Goal: Information Seeking & Learning: Learn about a topic

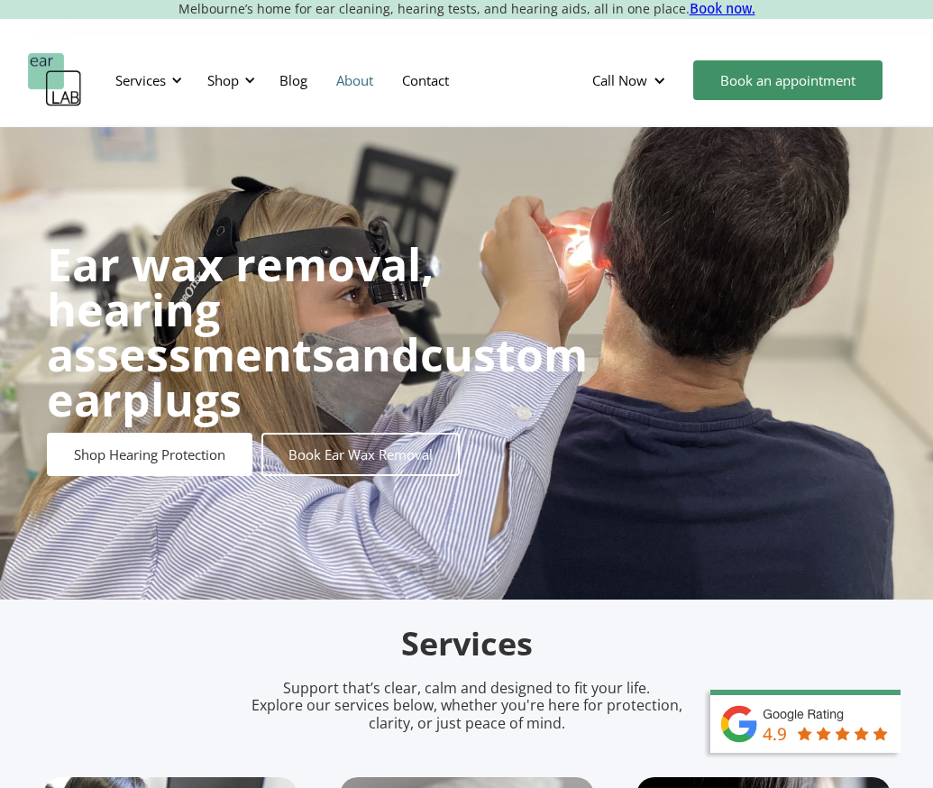
click at [365, 74] on link "About" at bounding box center [355, 80] width 66 height 52
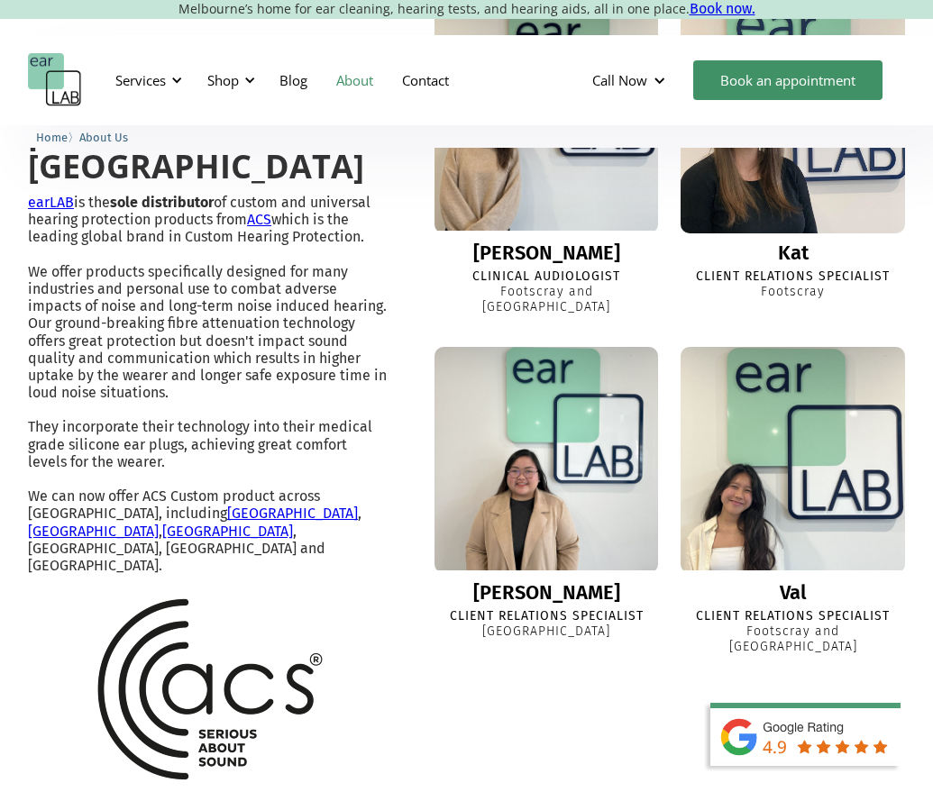
scroll to position [1532, 0]
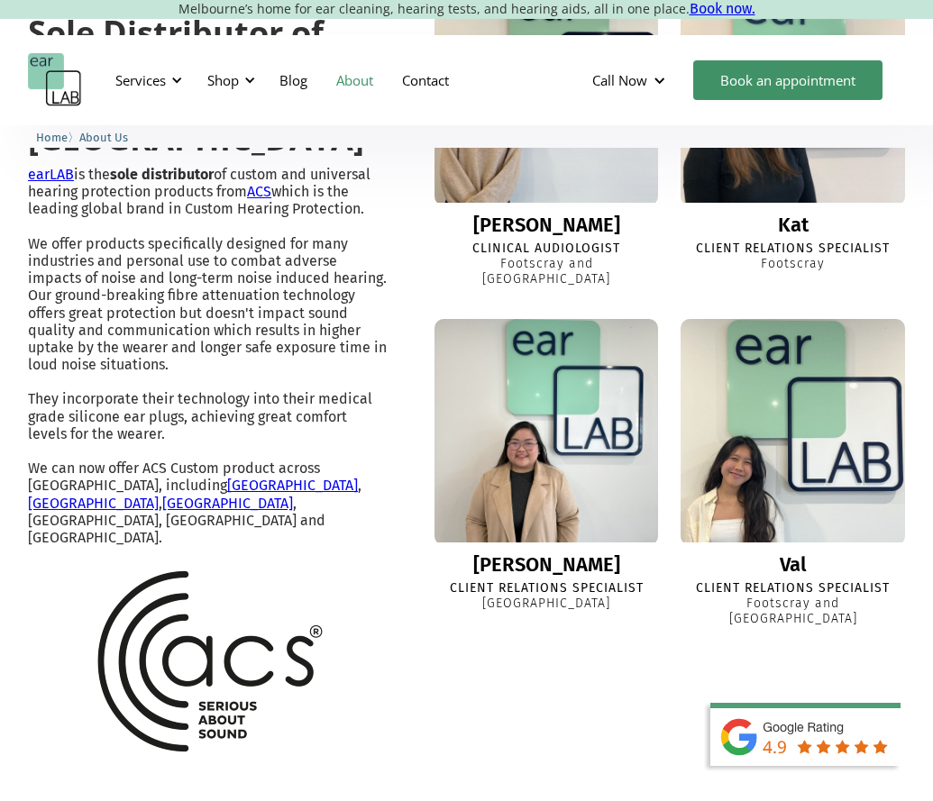
click at [158, 372] on p "earLAB is the sole distributor of custom and universal hearing protection produ…" at bounding box center [208, 356] width 360 height 380
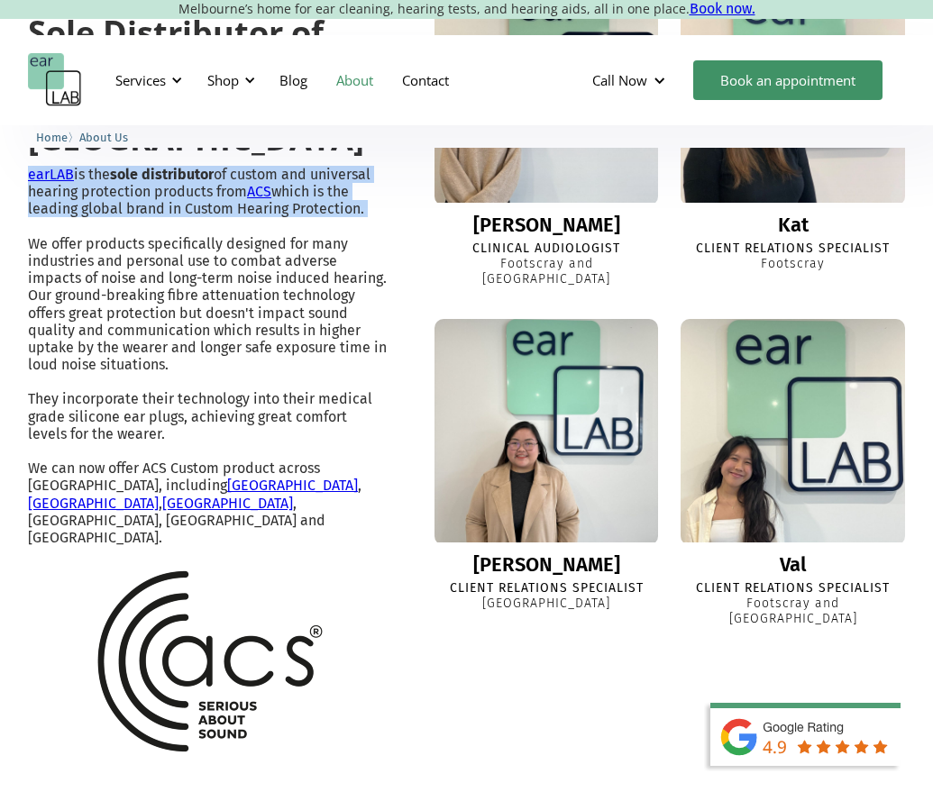
click at [158, 372] on p "earLAB is the sole distributor of custom and universal hearing protection produ…" at bounding box center [208, 356] width 360 height 380
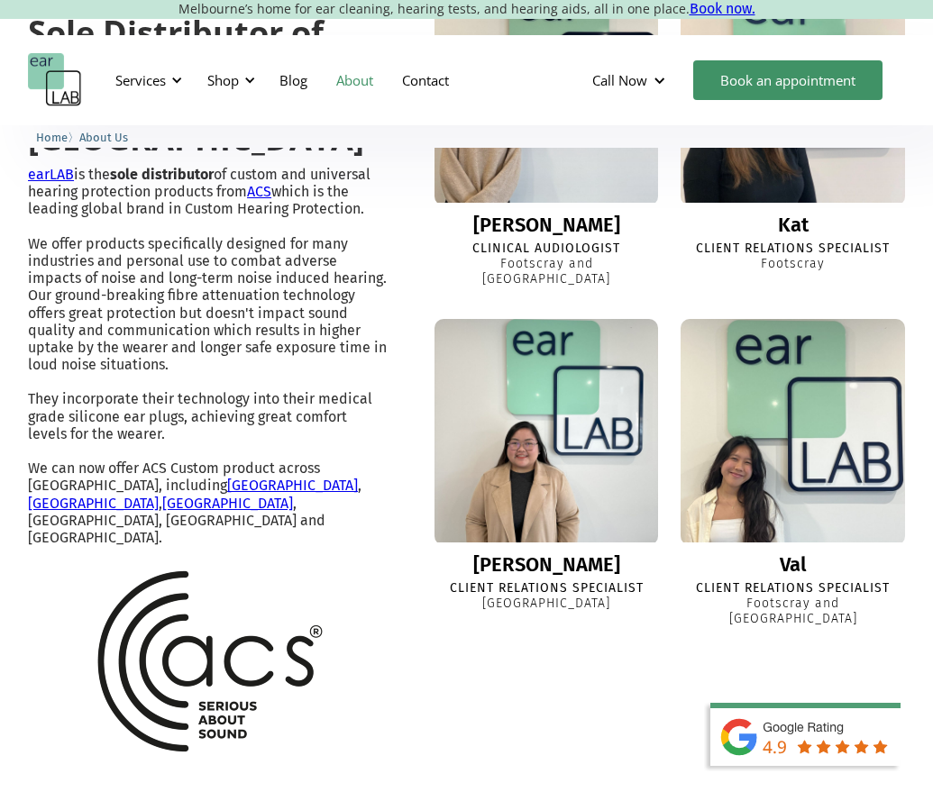
click at [139, 482] on p "earLAB is the sole distributor of custom and universal hearing protection produ…" at bounding box center [208, 356] width 360 height 380
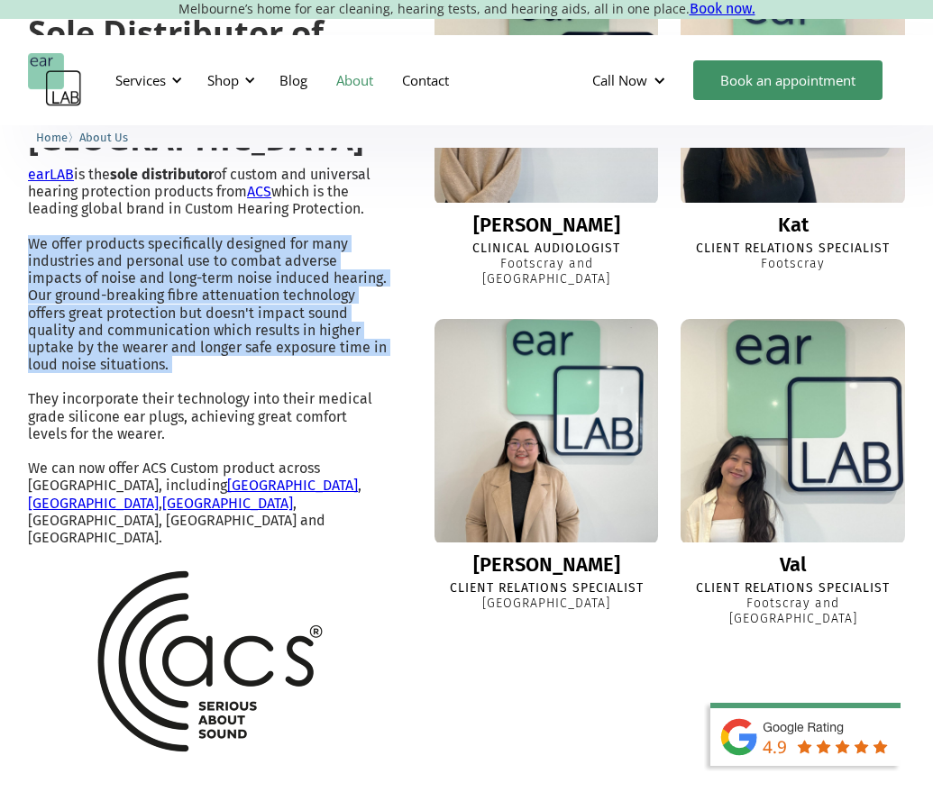
click at [139, 483] on p "earLAB is the sole distributor of custom and universal hearing protection produ…" at bounding box center [208, 356] width 360 height 380
